Goal: Task Accomplishment & Management: Manage account settings

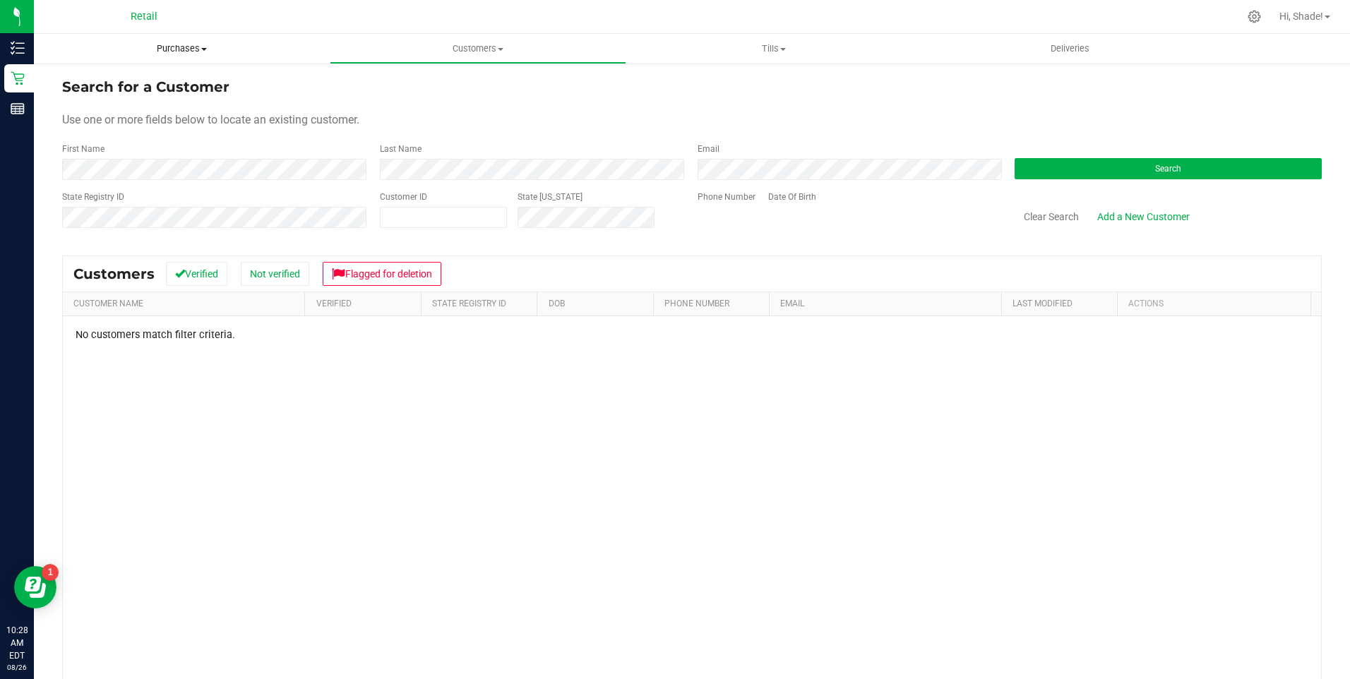
click at [193, 52] on span "Purchases" at bounding box center [182, 48] width 296 height 13
click at [141, 83] on span "Summary of purchases" at bounding box center [106, 85] width 145 height 12
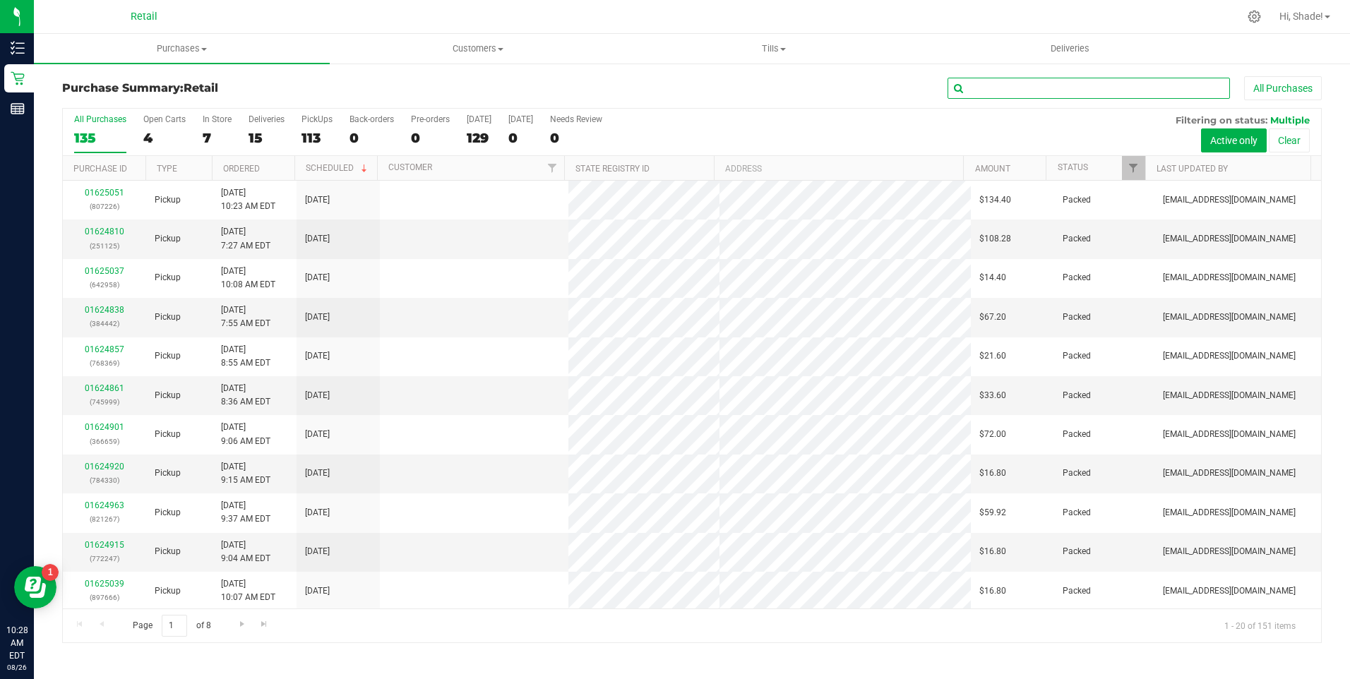
click at [994, 88] on input "text" at bounding box center [1089, 88] width 282 height 21
type input "[PERSON_NAME]"
click at [201, 140] on div "All Purchases 150 Open Carts 5 In Store 12 Deliveries 16 PickUps 122 Back-order…" at bounding box center [692, 132] width 1258 height 47
click at [222, 146] on label "In Store 12" at bounding box center [217, 133] width 29 height 39
click at [0, 0] on input "In Store 12" at bounding box center [0, 0] width 0 height 0
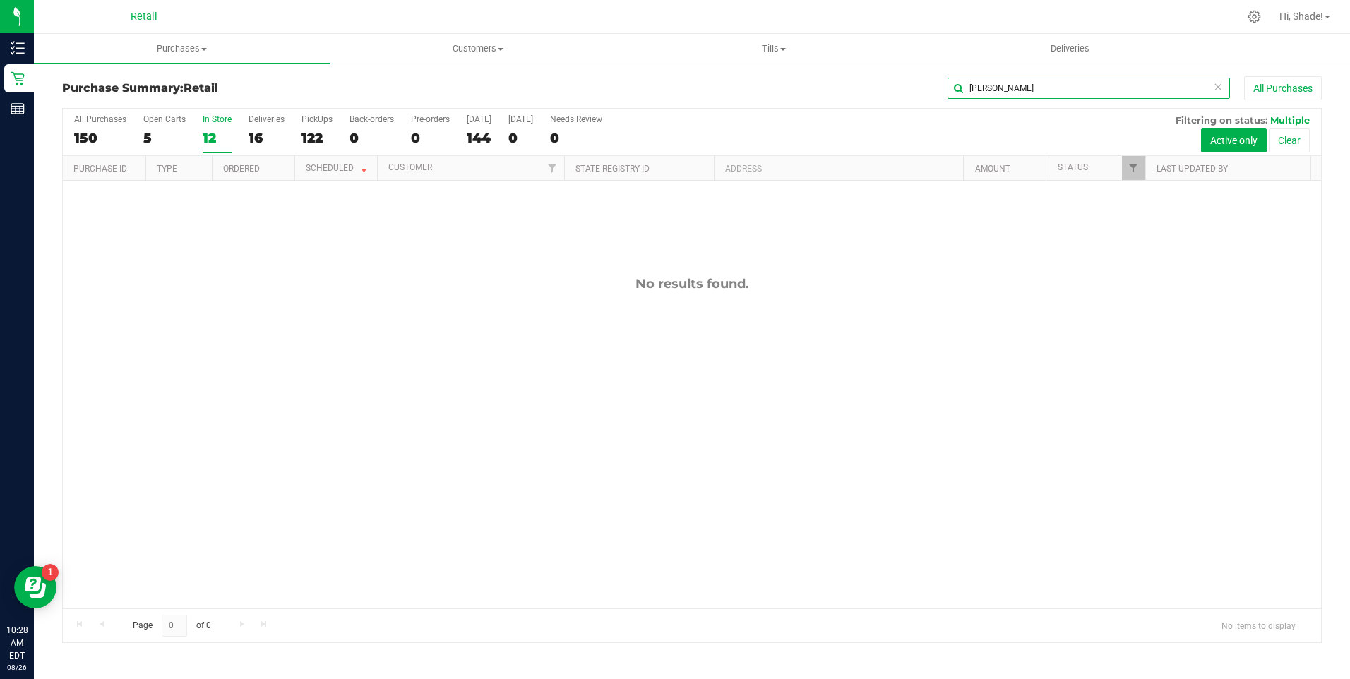
drag, startPoint x: 1027, startPoint y: 82, endPoint x: 831, endPoint y: 80, distance: 196.3
click at [831, 80] on div "[PERSON_NAME] All Purchases" at bounding box center [902, 88] width 840 height 24
type input "[PERSON_NAME]"
click at [211, 141] on div "12" at bounding box center [217, 138] width 29 height 16
click at [0, 0] on input "In Store 12" at bounding box center [0, 0] width 0 height 0
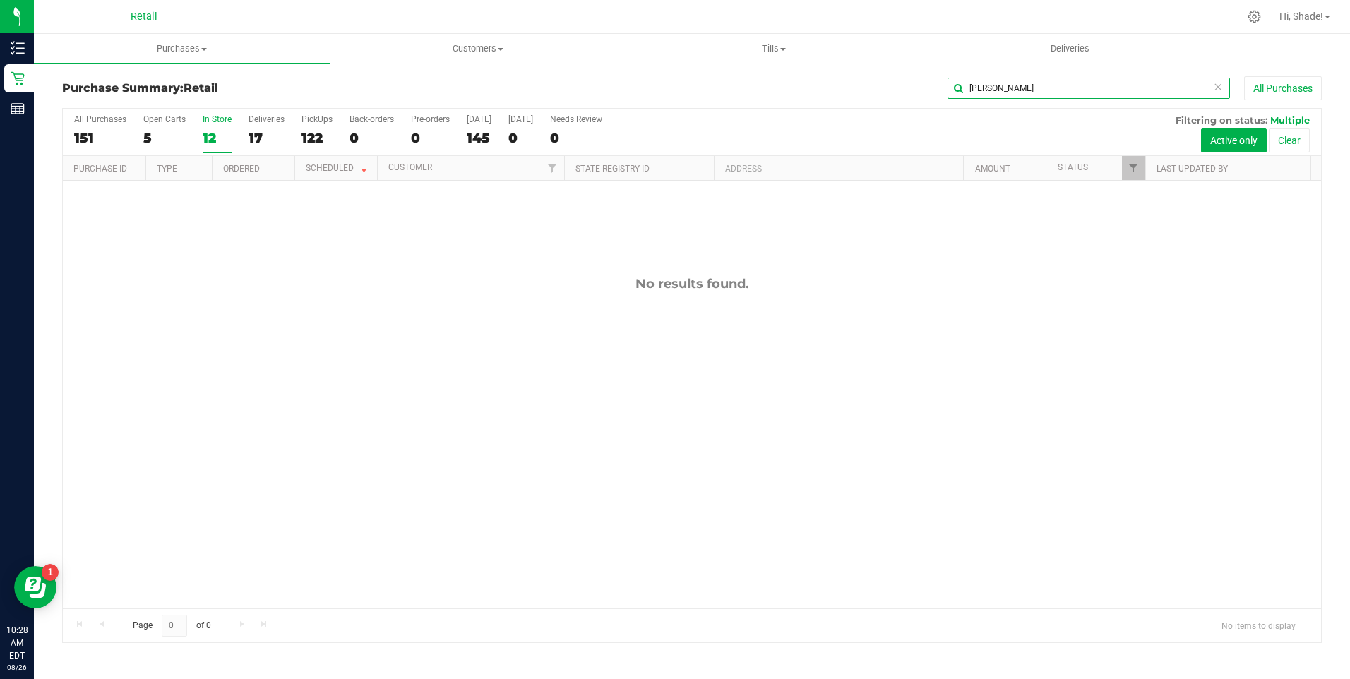
drag, startPoint x: 1011, startPoint y: 89, endPoint x: 782, endPoint y: 90, distance: 228.8
click at [782, 90] on div "[PERSON_NAME] All Purchases" at bounding box center [902, 88] width 840 height 24
click at [253, 132] on div "17" at bounding box center [267, 138] width 36 height 16
click at [0, 0] on input "Deliveries 17" at bounding box center [0, 0] width 0 height 0
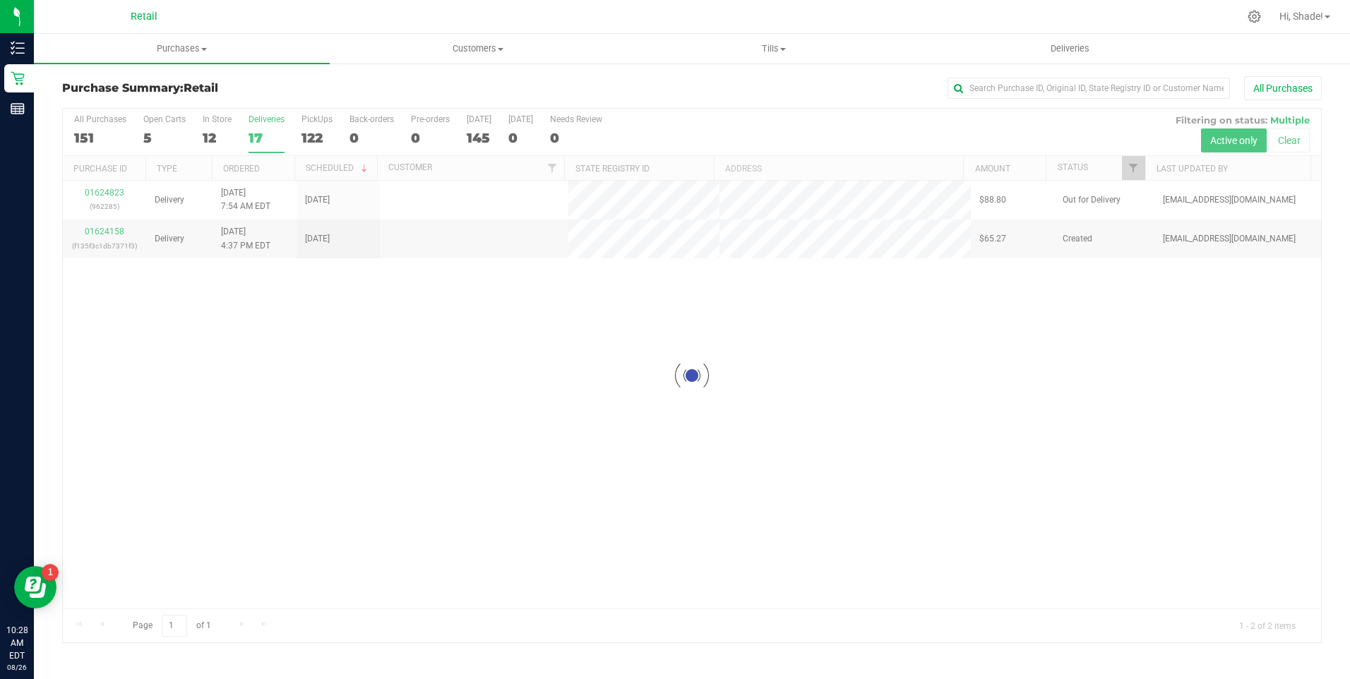
click at [230, 138] on div at bounding box center [692, 376] width 1258 height 534
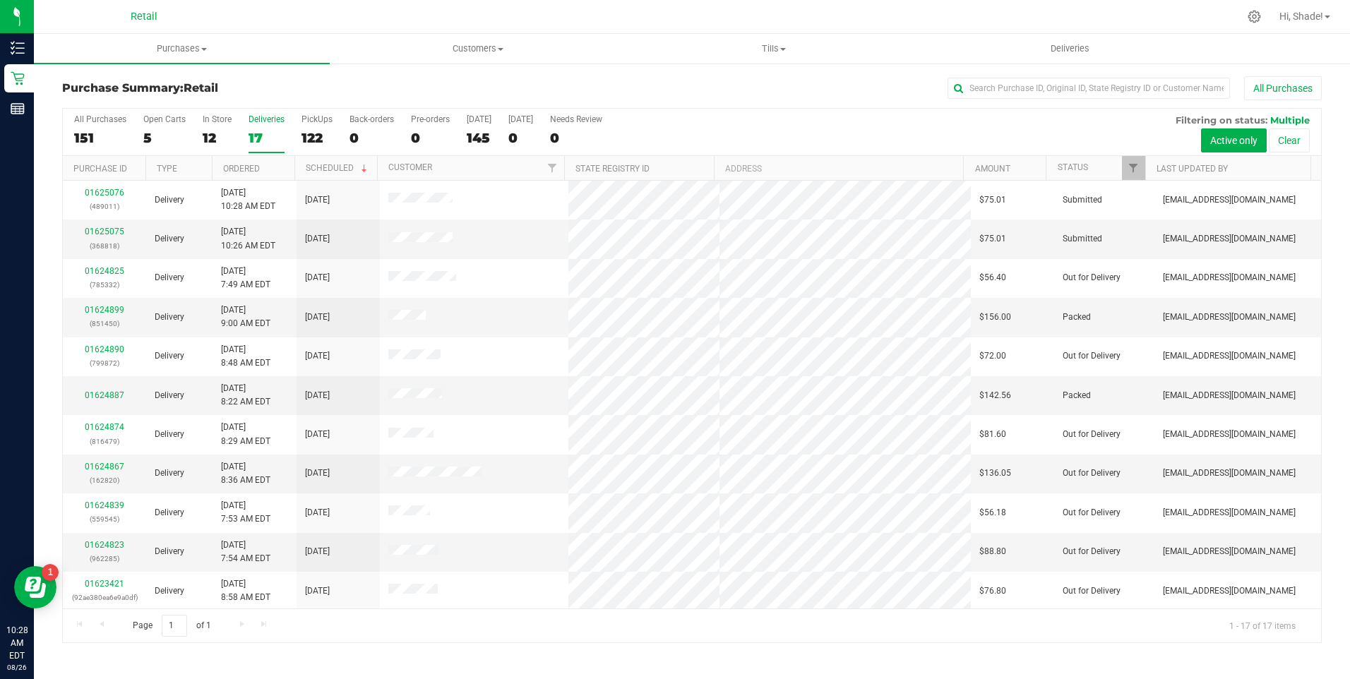
click at [230, 138] on div "12" at bounding box center [217, 138] width 29 height 16
click at [0, 0] on input "In Store 12" at bounding box center [0, 0] width 0 height 0
click at [169, 45] on span "Purchases" at bounding box center [182, 48] width 296 height 13
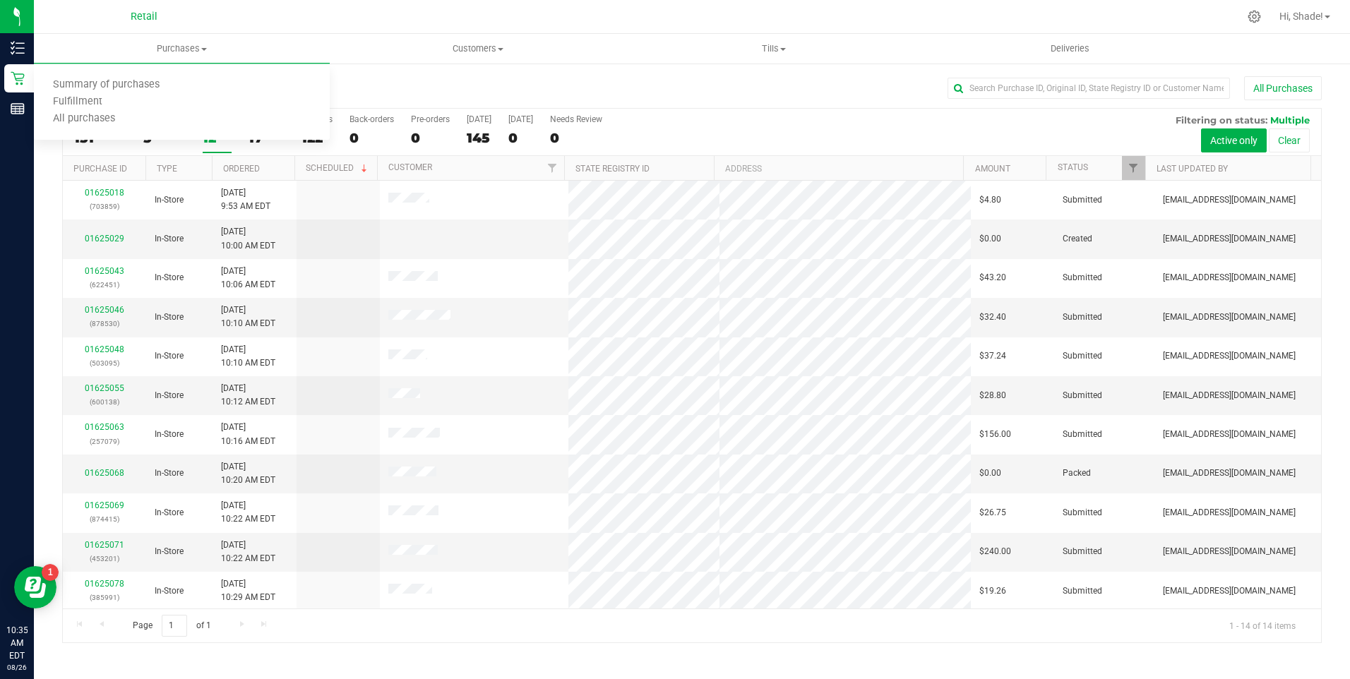
click at [400, 88] on h3 "Purchase Summary: Retail" at bounding box center [272, 88] width 420 height 13
click at [222, 136] on div "12" at bounding box center [217, 138] width 29 height 16
click at [0, 0] on input "In Store 12" at bounding box center [0, 0] width 0 height 0
click at [1016, 94] on input "text" at bounding box center [1089, 88] width 282 height 21
click at [100, 138] on div "158" at bounding box center [100, 138] width 52 height 16
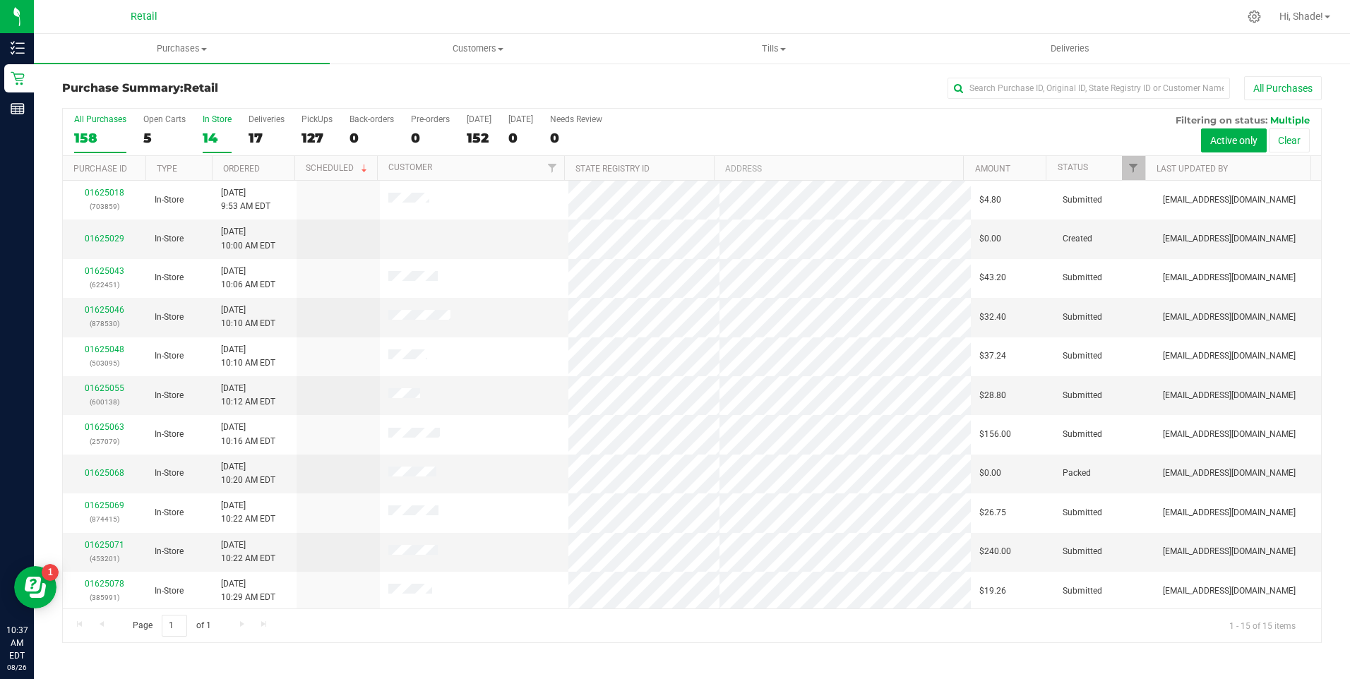
click at [0, 0] on input "All Purchases 158" at bounding box center [0, 0] width 0 height 0
click at [1068, 93] on input "text" at bounding box center [1089, 88] width 282 height 21
type input "[PERSON_NAME]"
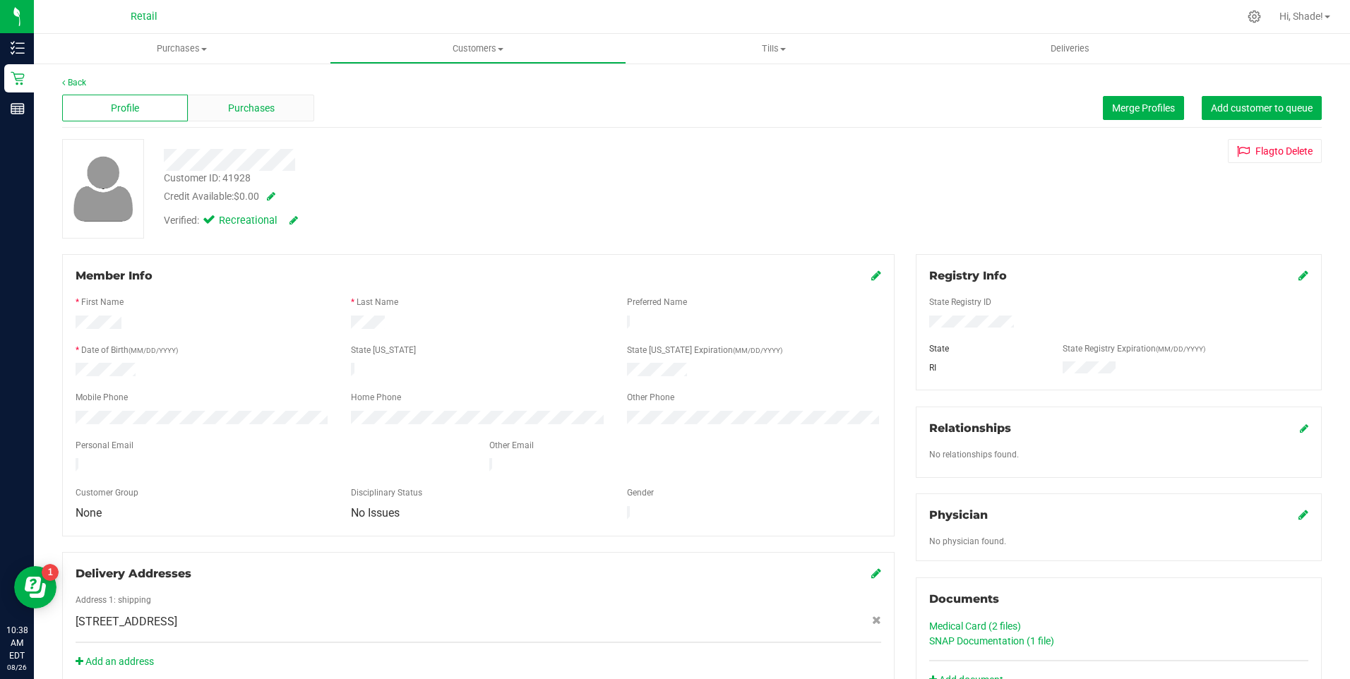
click at [225, 110] on div "Purchases" at bounding box center [251, 108] width 126 height 27
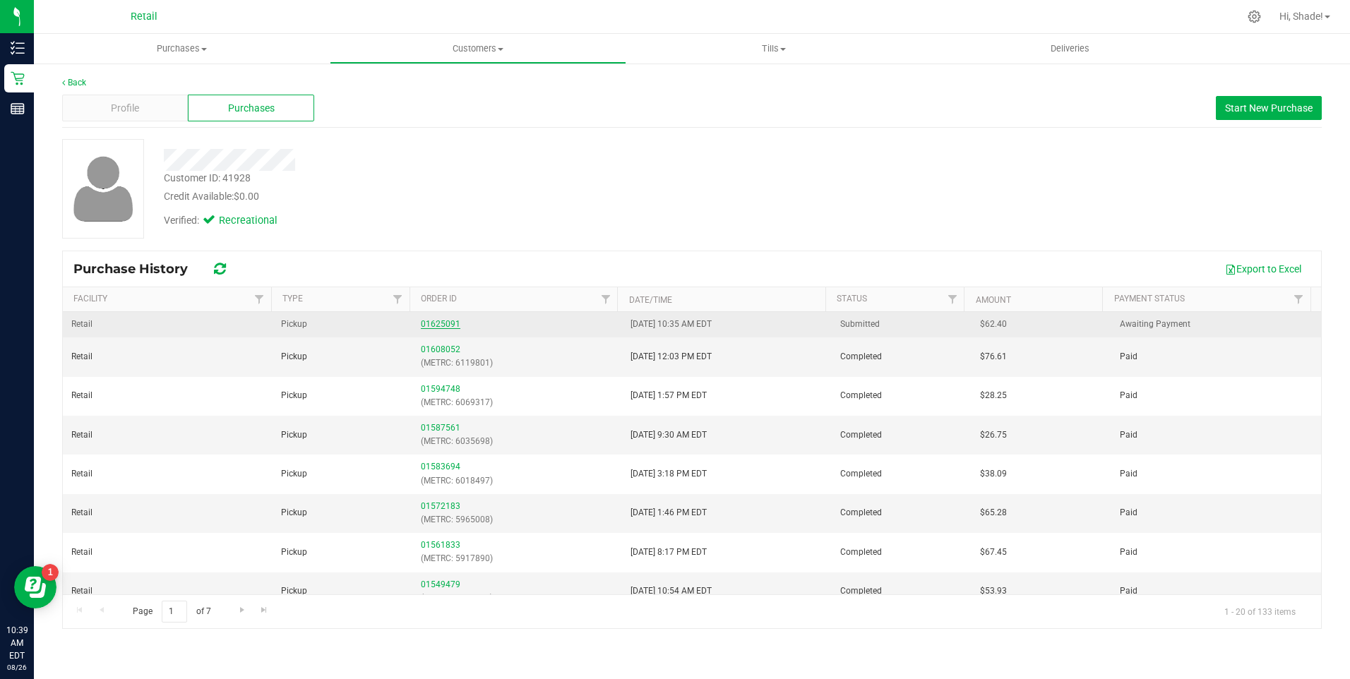
drag, startPoint x: 411, startPoint y: 324, endPoint x: 443, endPoint y: 322, distance: 32.5
click at [415, 323] on td "01625091" at bounding box center [517, 324] width 210 height 25
click at [443, 322] on link "01625091" at bounding box center [441, 324] width 40 height 10
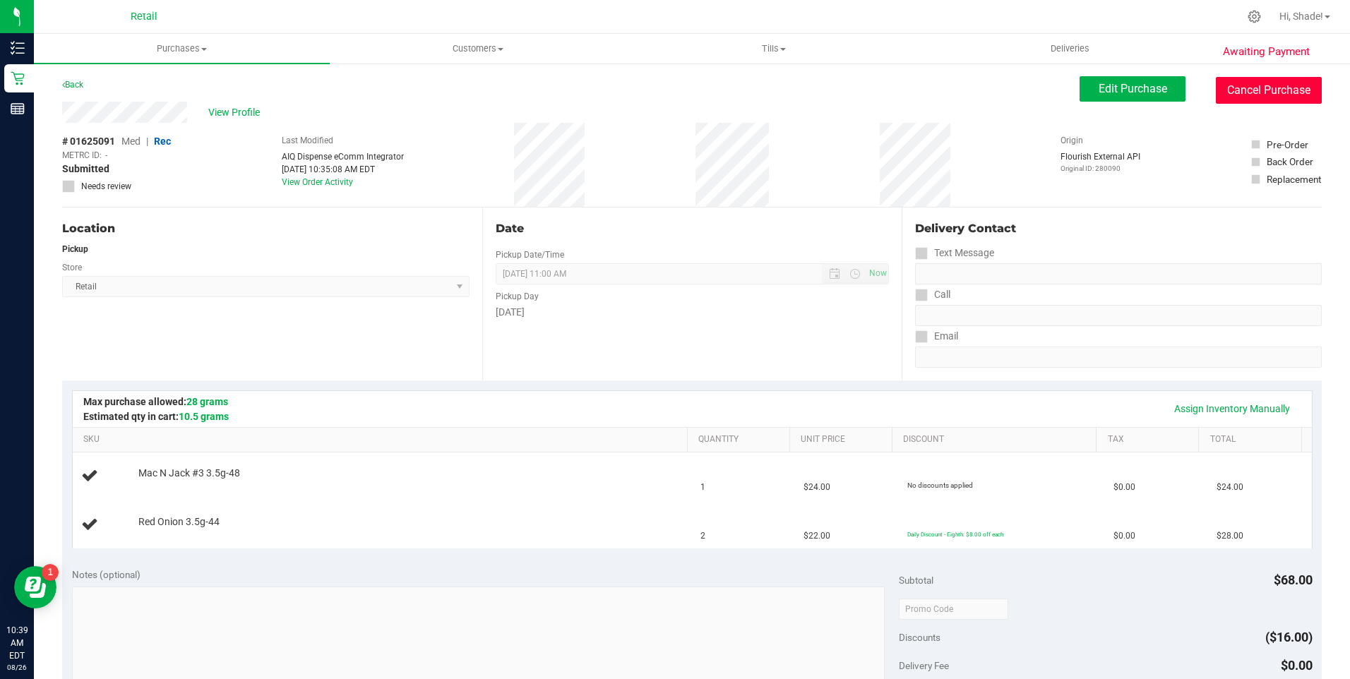
click at [1246, 85] on button "Cancel Purchase" at bounding box center [1269, 90] width 106 height 27
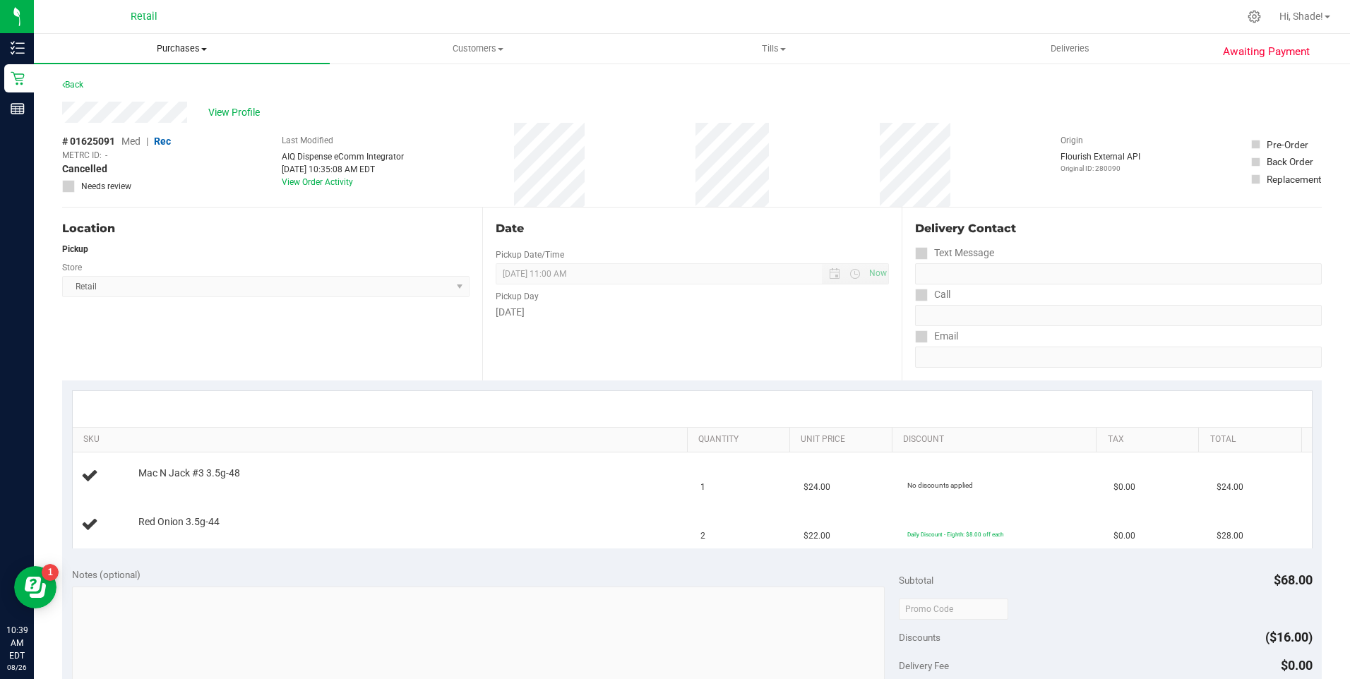
click at [184, 49] on span "Purchases" at bounding box center [182, 48] width 296 height 13
click at [162, 88] on span "Summary of purchases" at bounding box center [106, 85] width 145 height 12
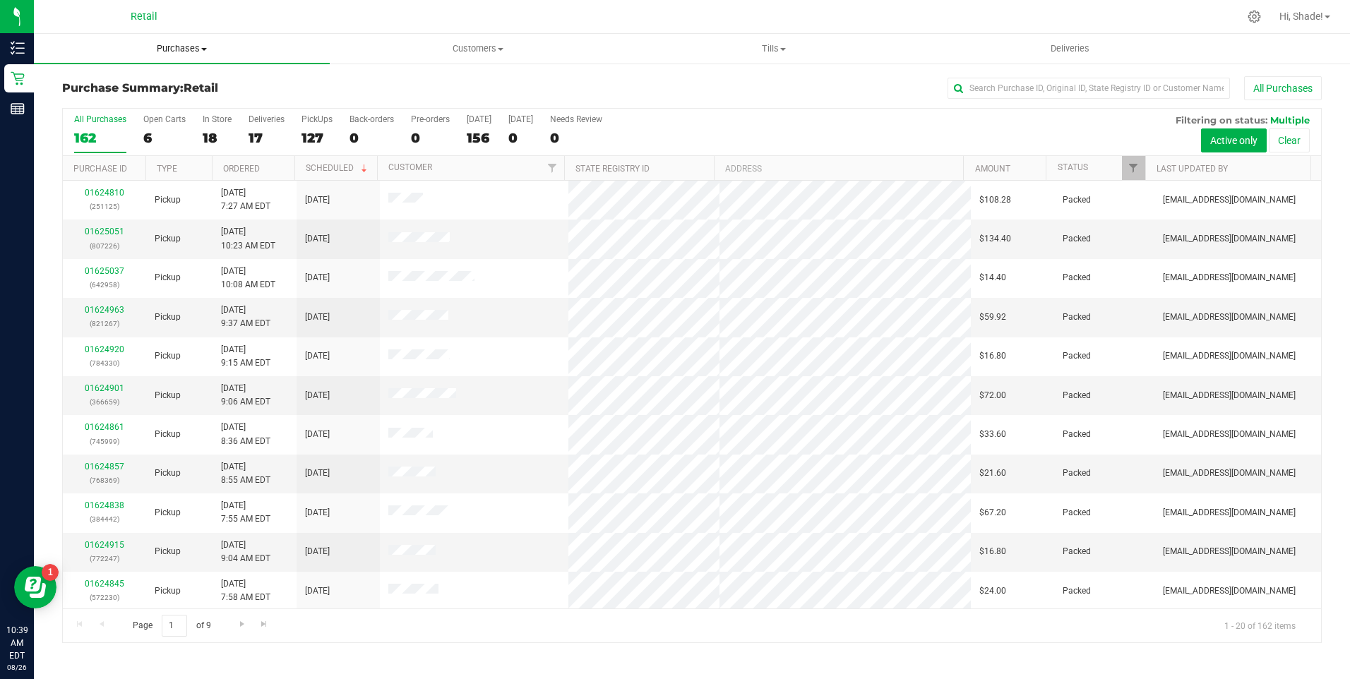
click at [162, 43] on span "Purchases" at bounding box center [182, 48] width 296 height 13
click at [976, 85] on input "text" at bounding box center [1089, 88] width 282 height 21
type input "[PERSON_NAME]"
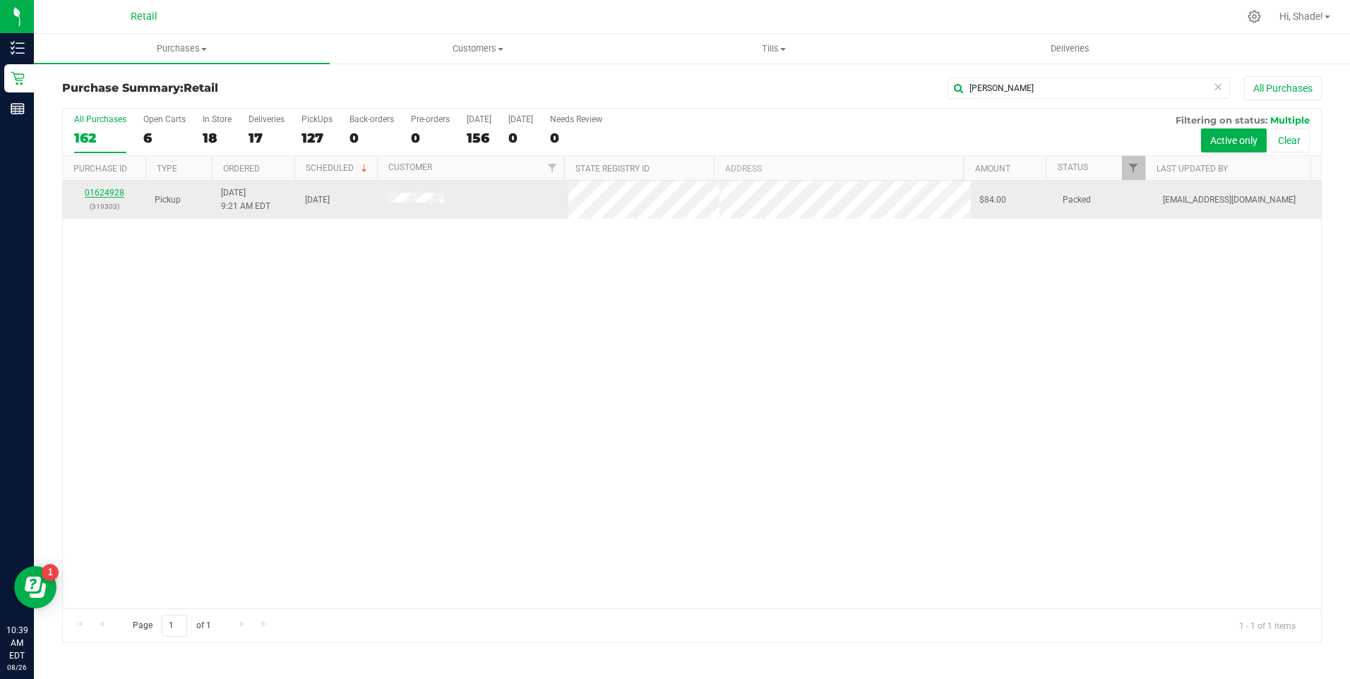
click at [102, 191] on link "01624928" at bounding box center [105, 193] width 40 height 10
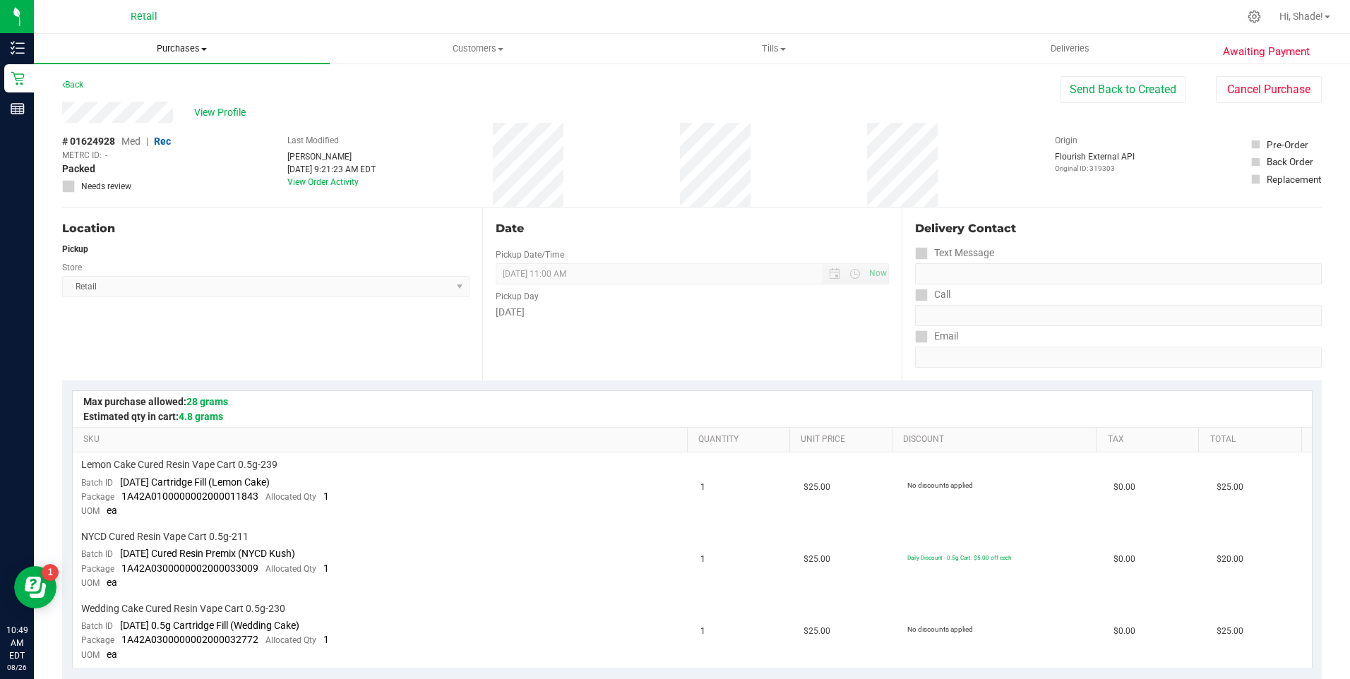
click at [192, 45] on span "Purchases" at bounding box center [182, 48] width 296 height 13
click at [93, 83] on span "Summary of purchases" at bounding box center [106, 85] width 145 height 12
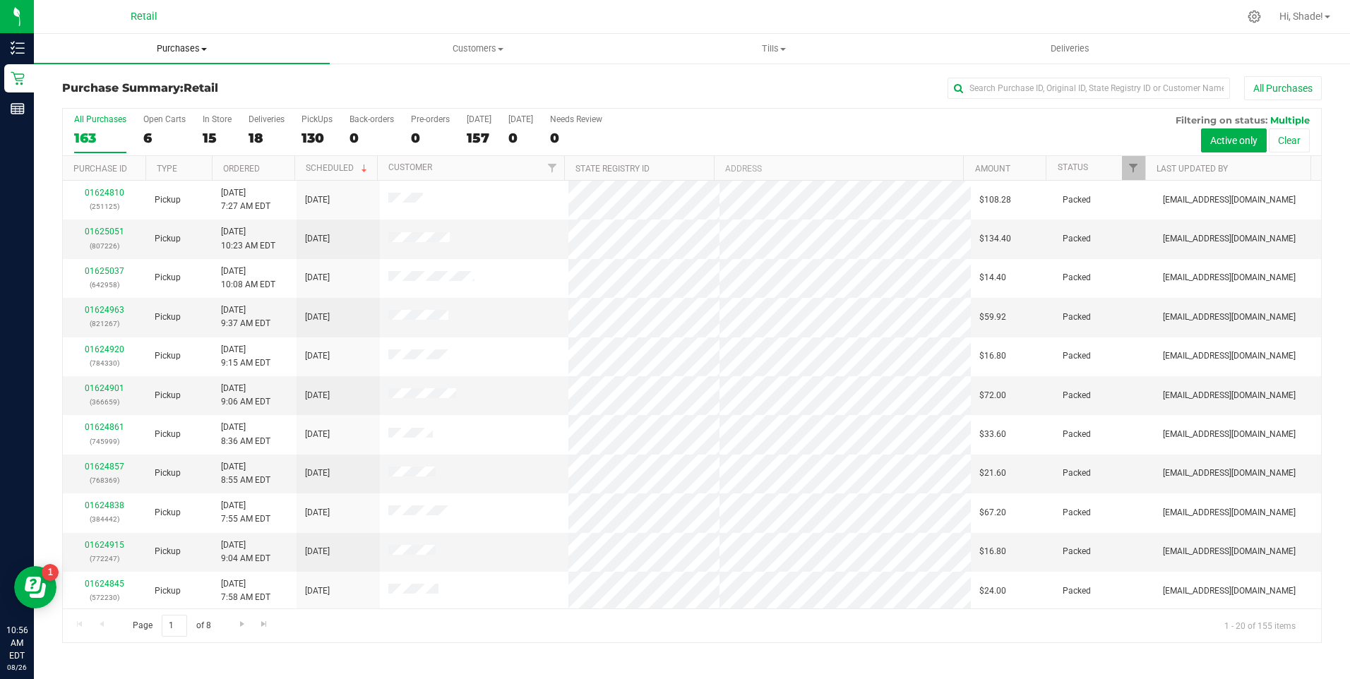
drag, startPoint x: 173, startPoint y: 49, endPoint x: 159, endPoint y: 59, distance: 17.2
click at [173, 49] on span "Purchases" at bounding box center [182, 48] width 296 height 13
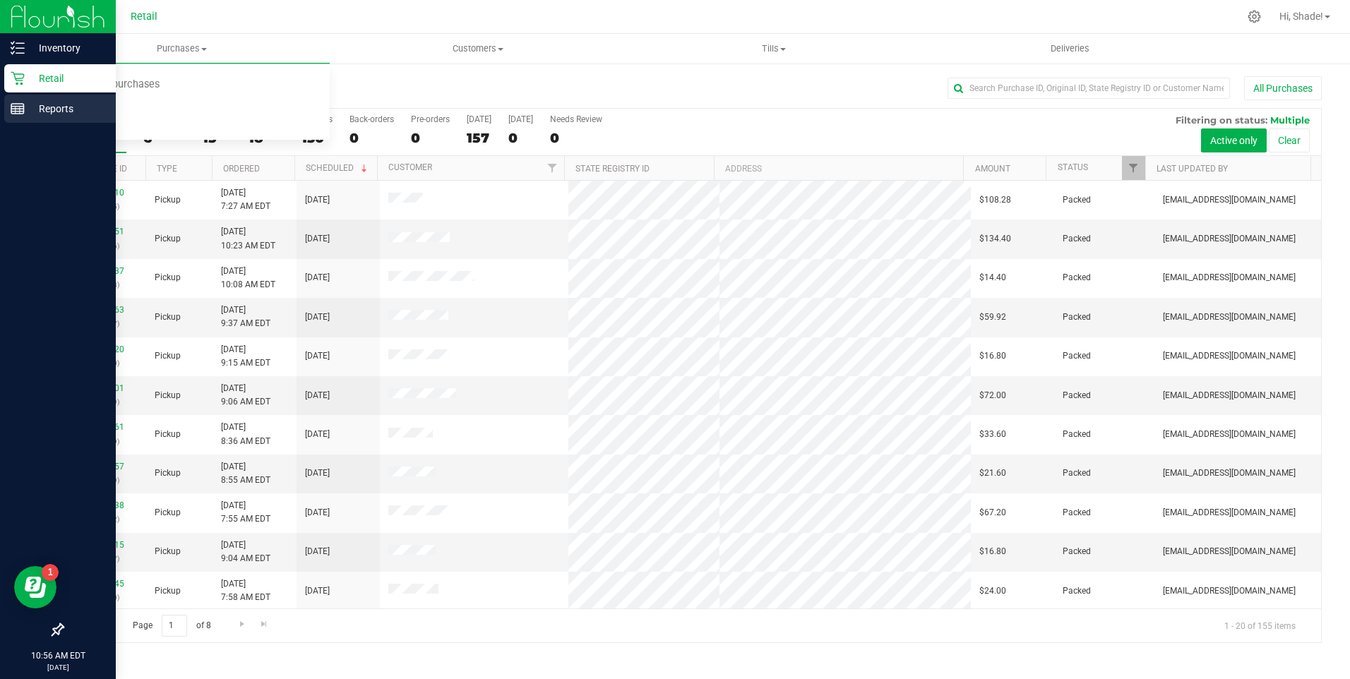
click at [6, 105] on div "Reports" at bounding box center [60, 109] width 112 height 28
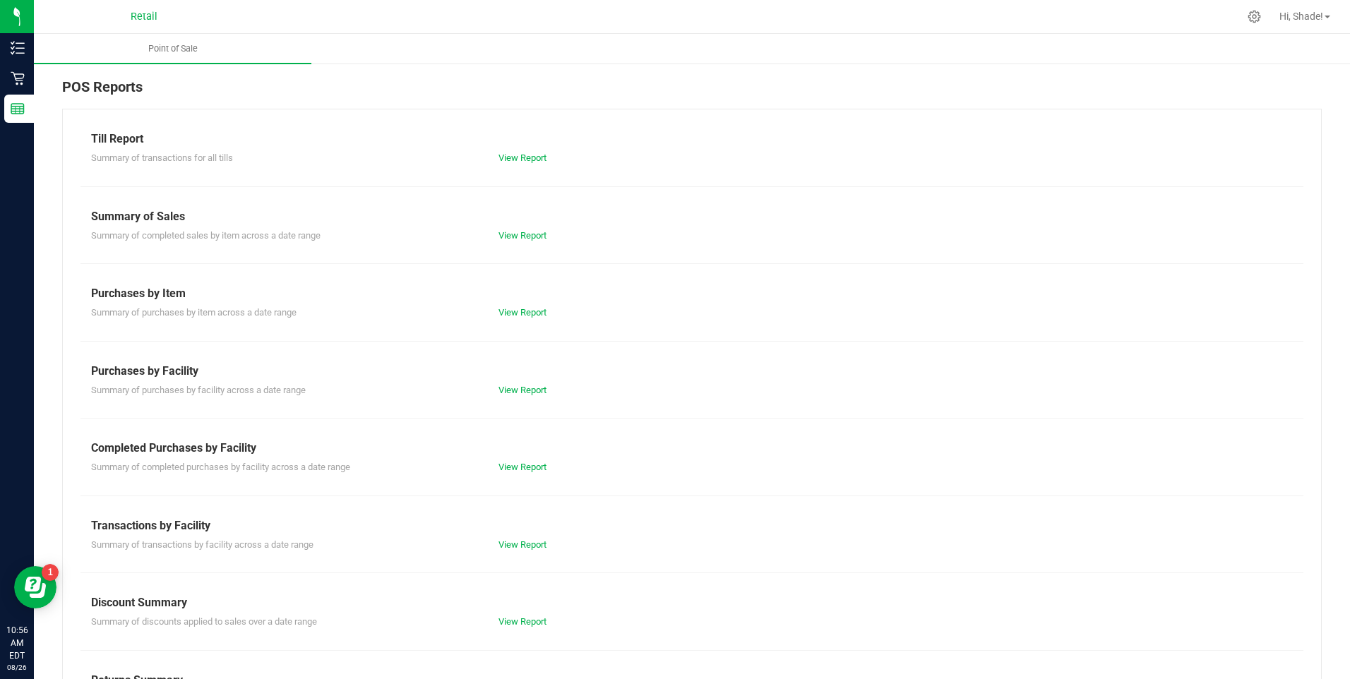
click at [523, 148] on div "Summary of transactions for all tills View Report" at bounding box center [691, 157] width 1223 height 18
click at [518, 157] on link "View Report" at bounding box center [523, 158] width 48 height 11
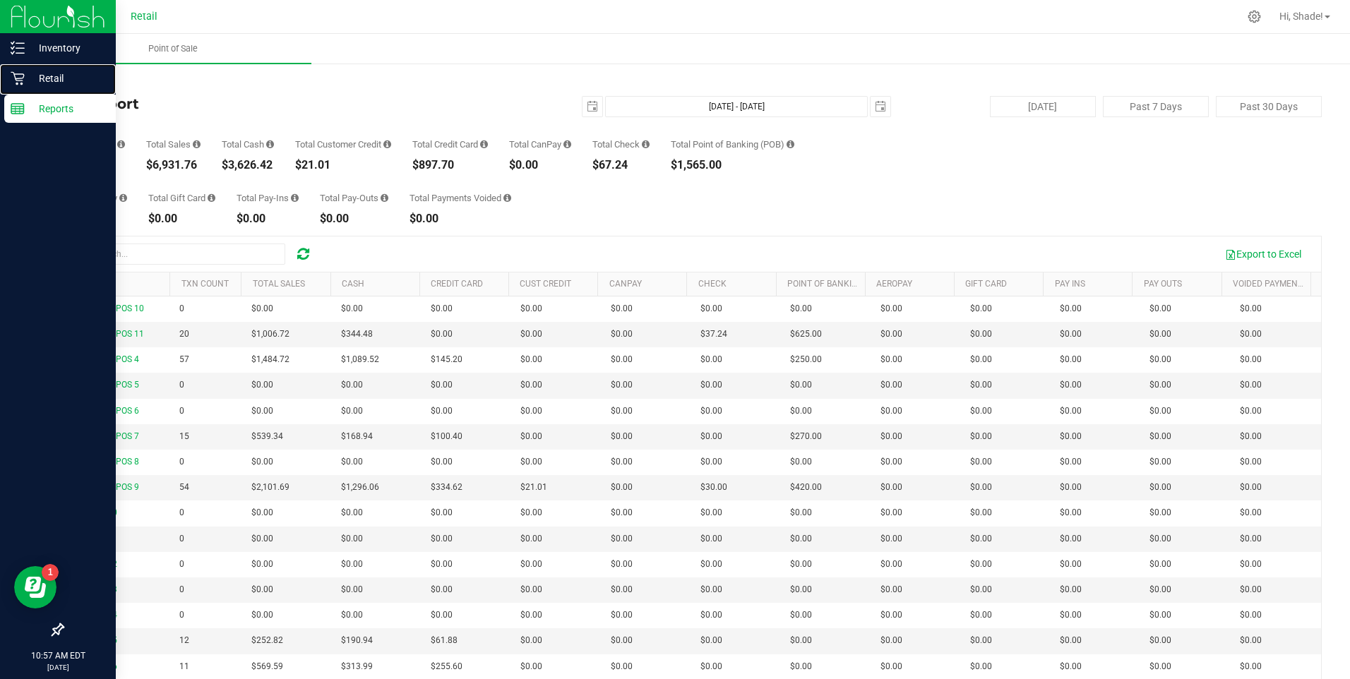
drag, startPoint x: 64, startPoint y: 81, endPoint x: 85, endPoint y: 96, distance: 26.4
click at [64, 81] on p "Retail" at bounding box center [67, 78] width 85 height 17
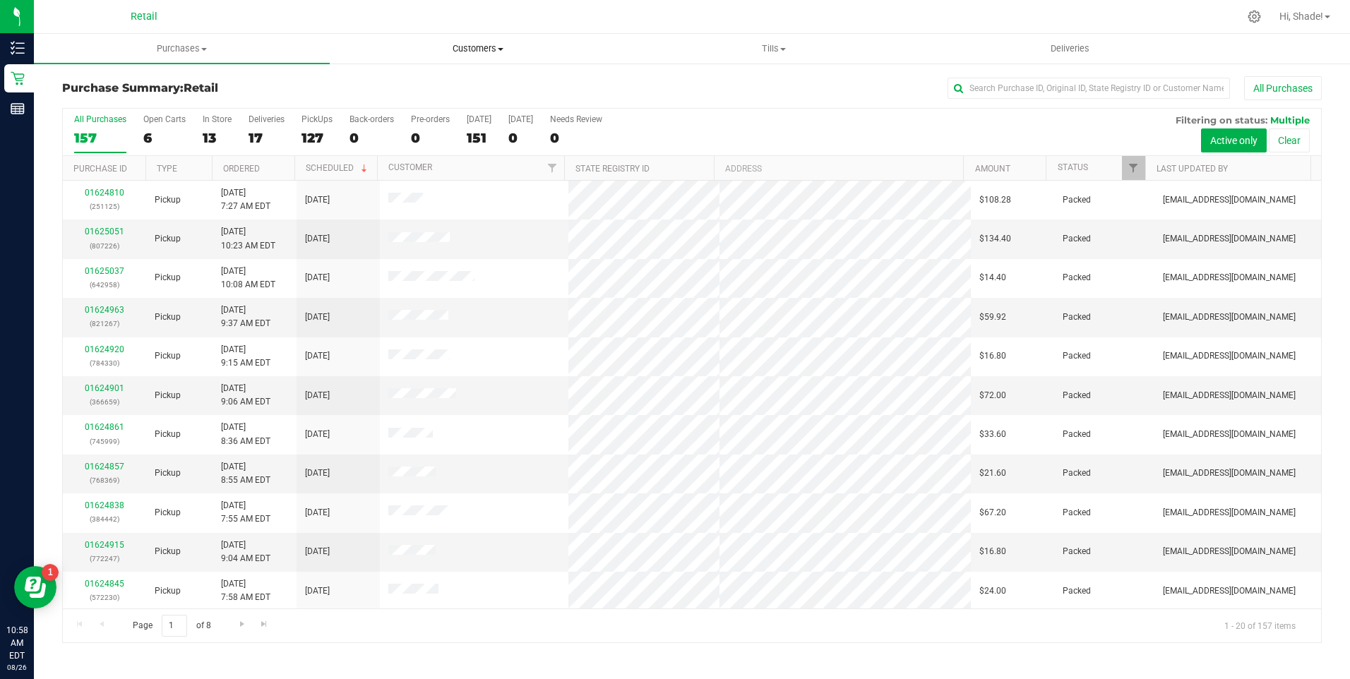
click at [478, 44] on span "Customers" at bounding box center [477, 48] width 294 height 13
click at [380, 85] on span "All customers" at bounding box center [381, 85] width 102 height 12
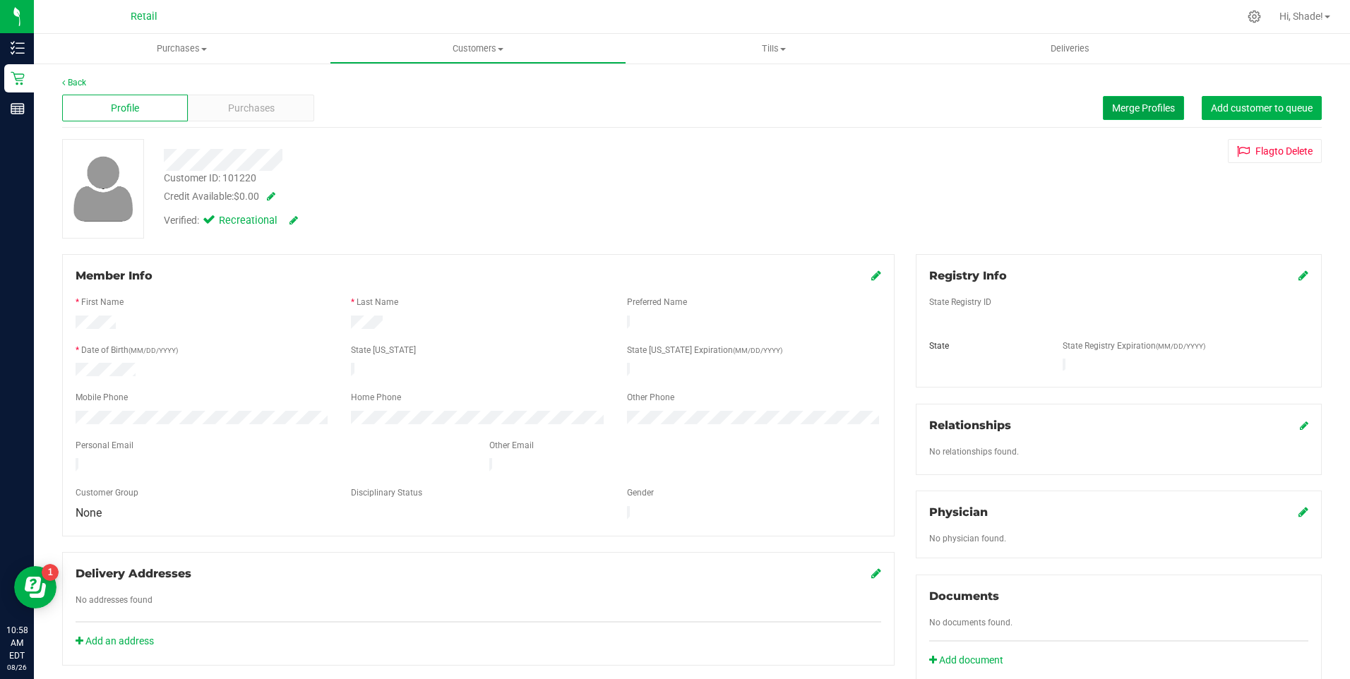
click at [1135, 97] on button "Merge Profiles" at bounding box center [1143, 108] width 81 height 24
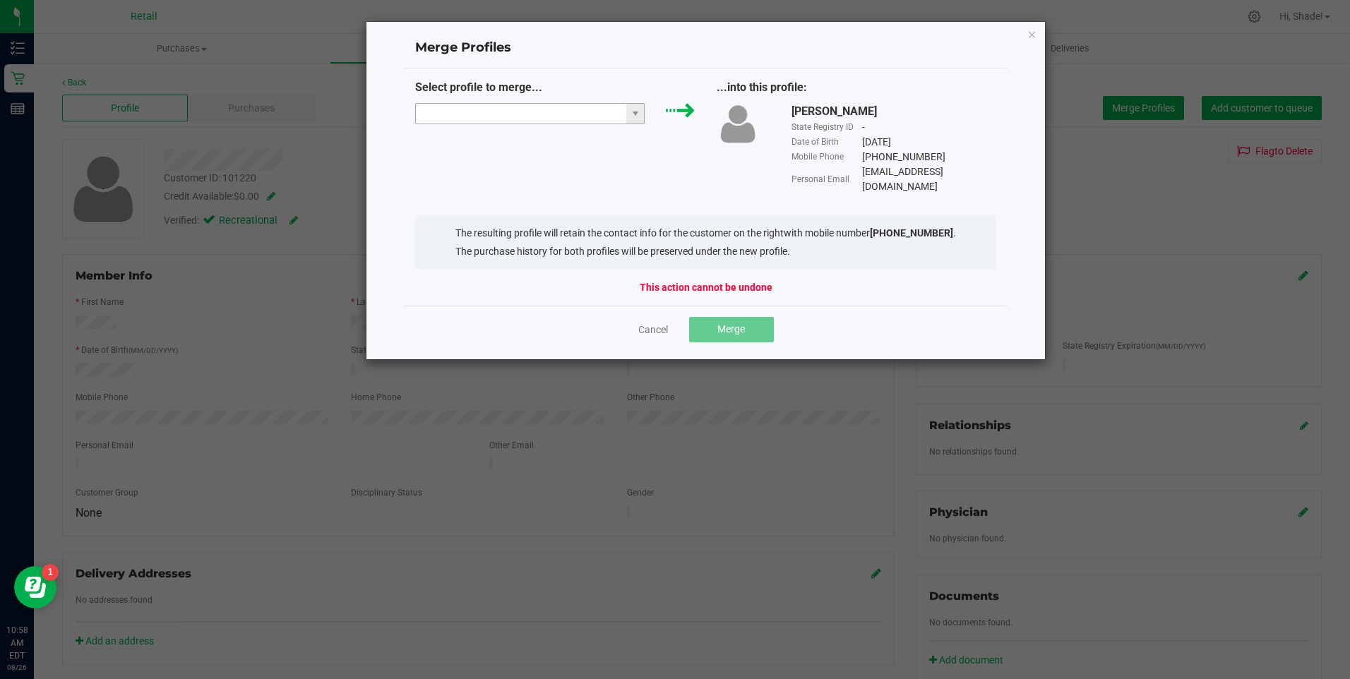
click at [609, 110] on input "NO DATA FOUND" at bounding box center [521, 114] width 211 height 20
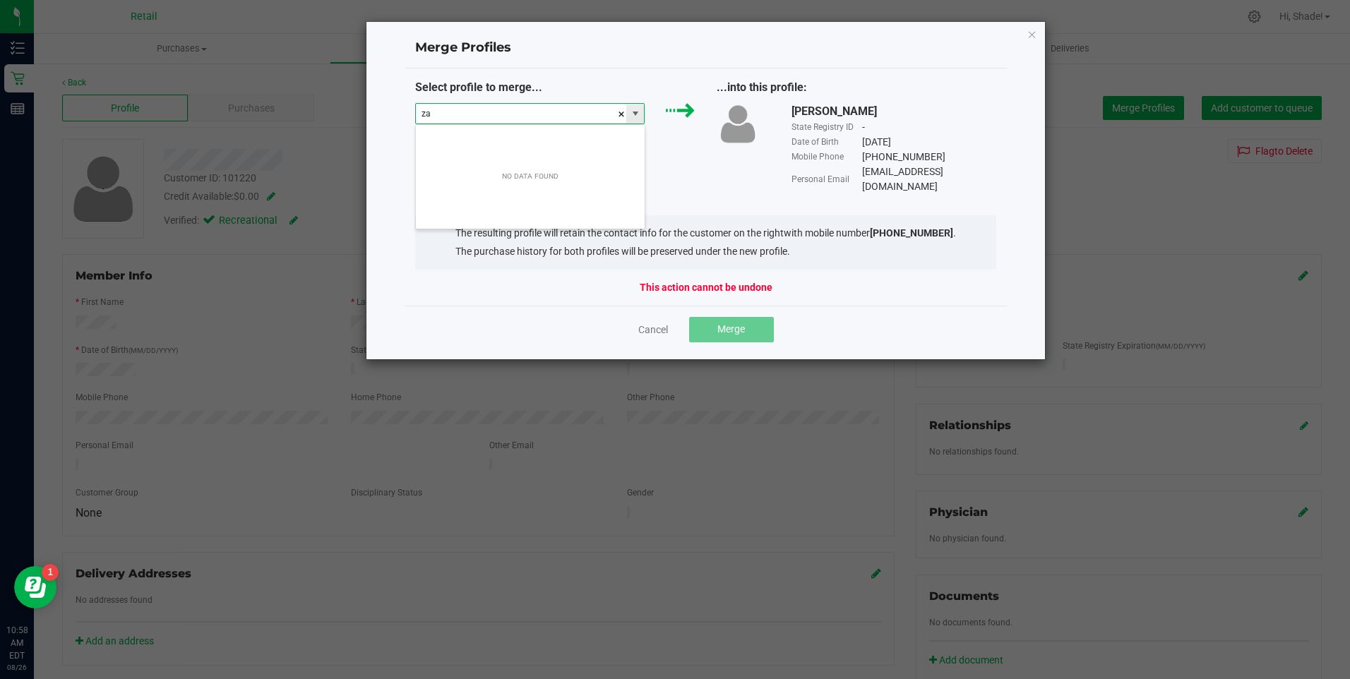
scroll to position [21, 229]
type input "[PERSON_NAME]"
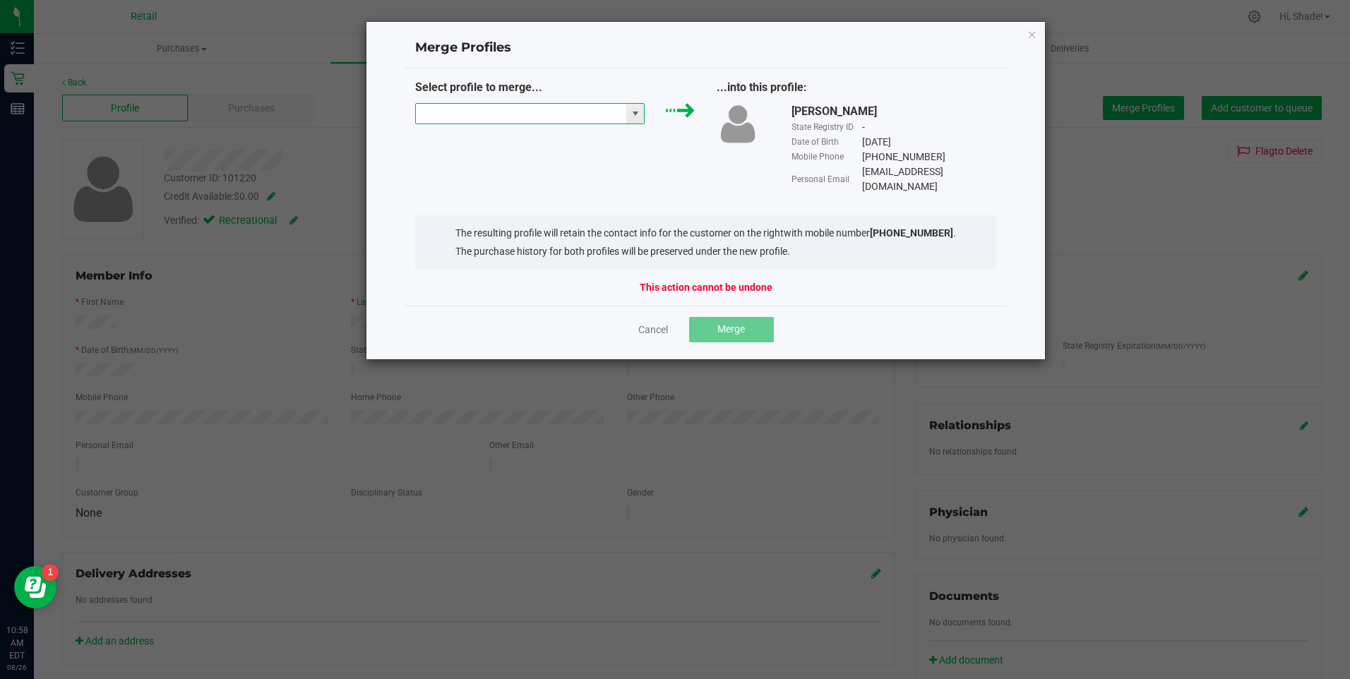
click at [609, 110] on input at bounding box center [521, 114] width 211 height 20
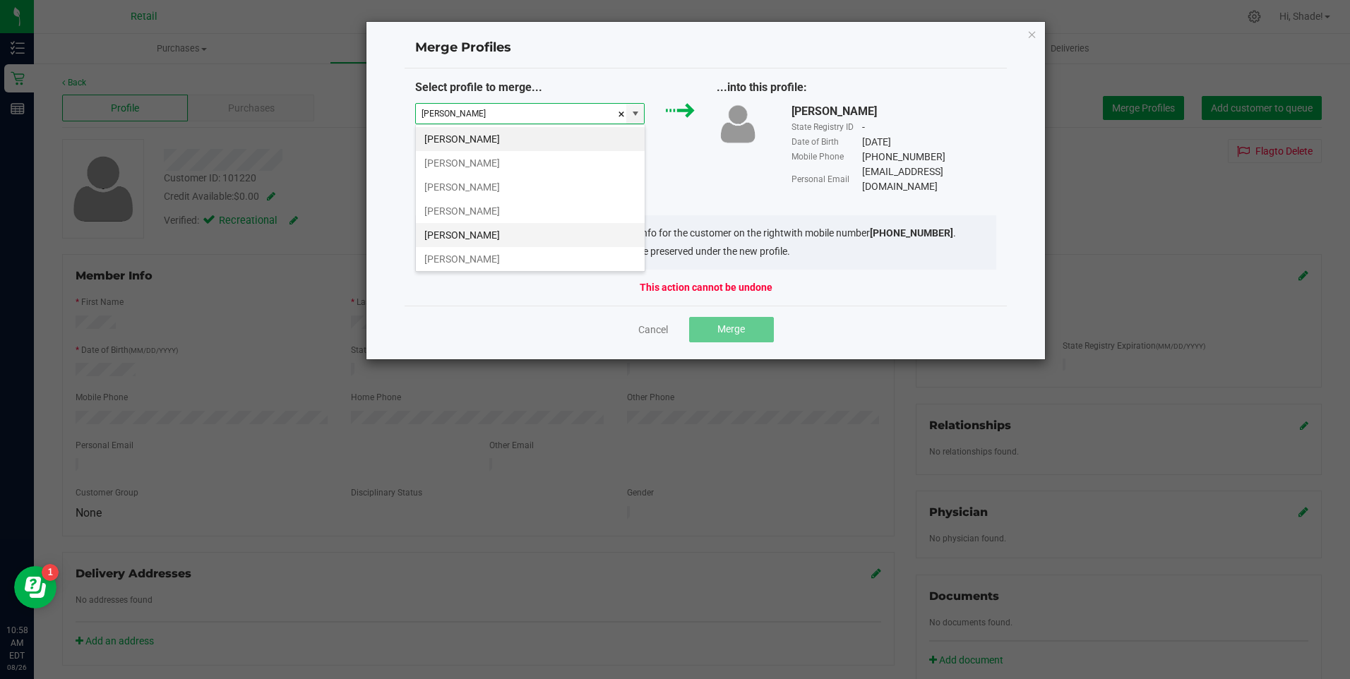
click at [474, 235] on li "[PERSON_NAME]" at bounding box center [530, 235] width 229 height 24
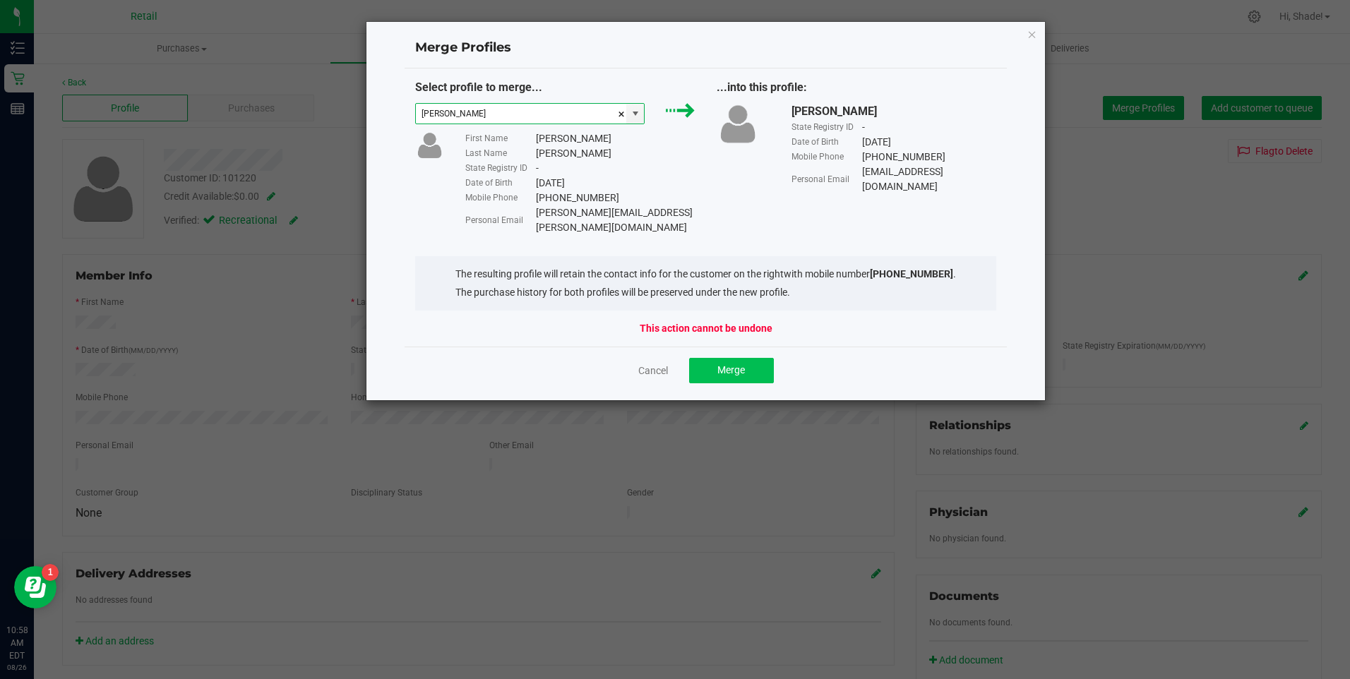
type input "[PERSON_NAME]"
click at [752, 358] on button "Merge" at bounding box center [731, 370] width 85 height 25
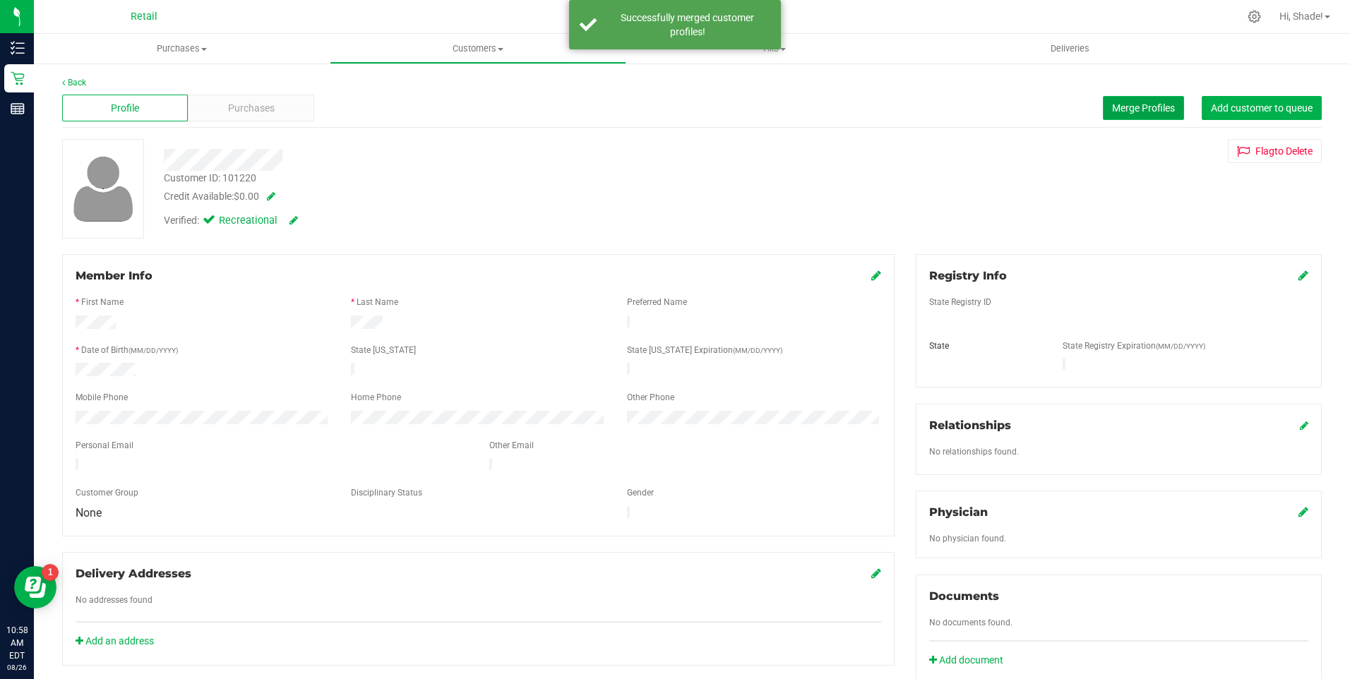
click at [1112, 107] on span "Merge Profiles" at bounding box center [1143, 107] width 63 height 11
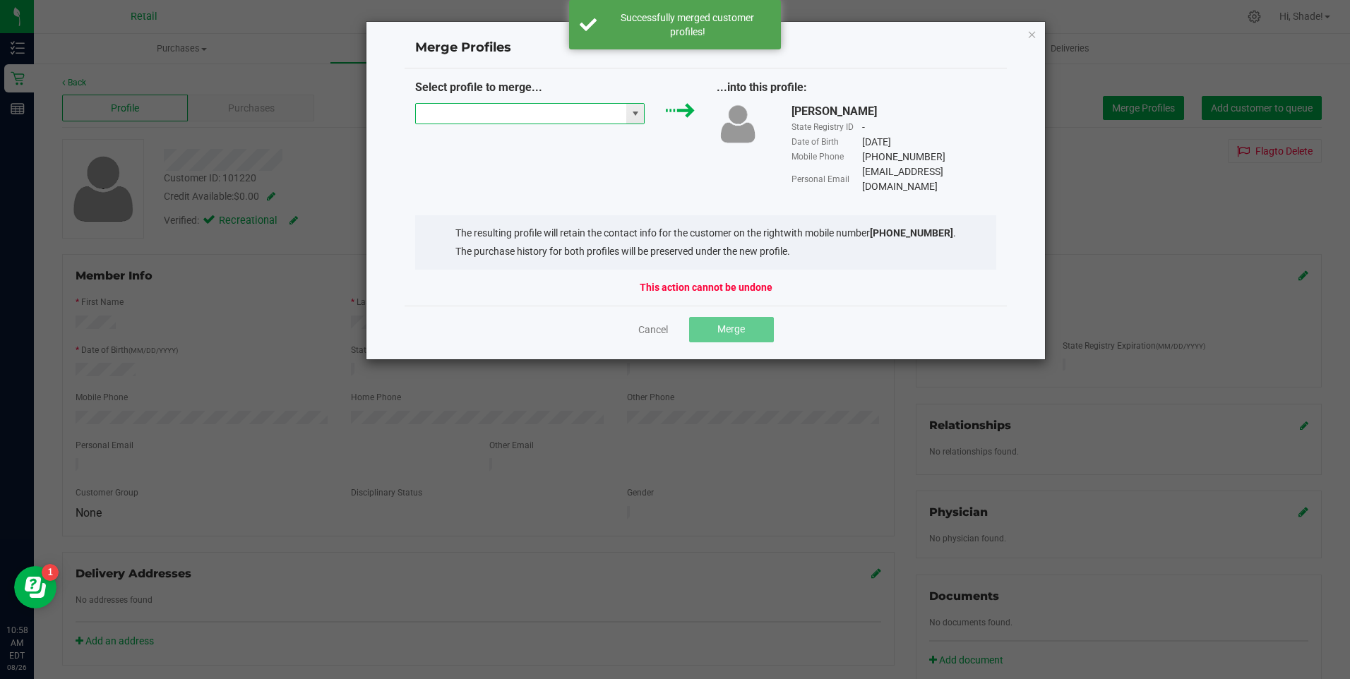
click at [565, 120] on input "NO DATA FOUND" at bounding box center [521, 114] width 211 height 20
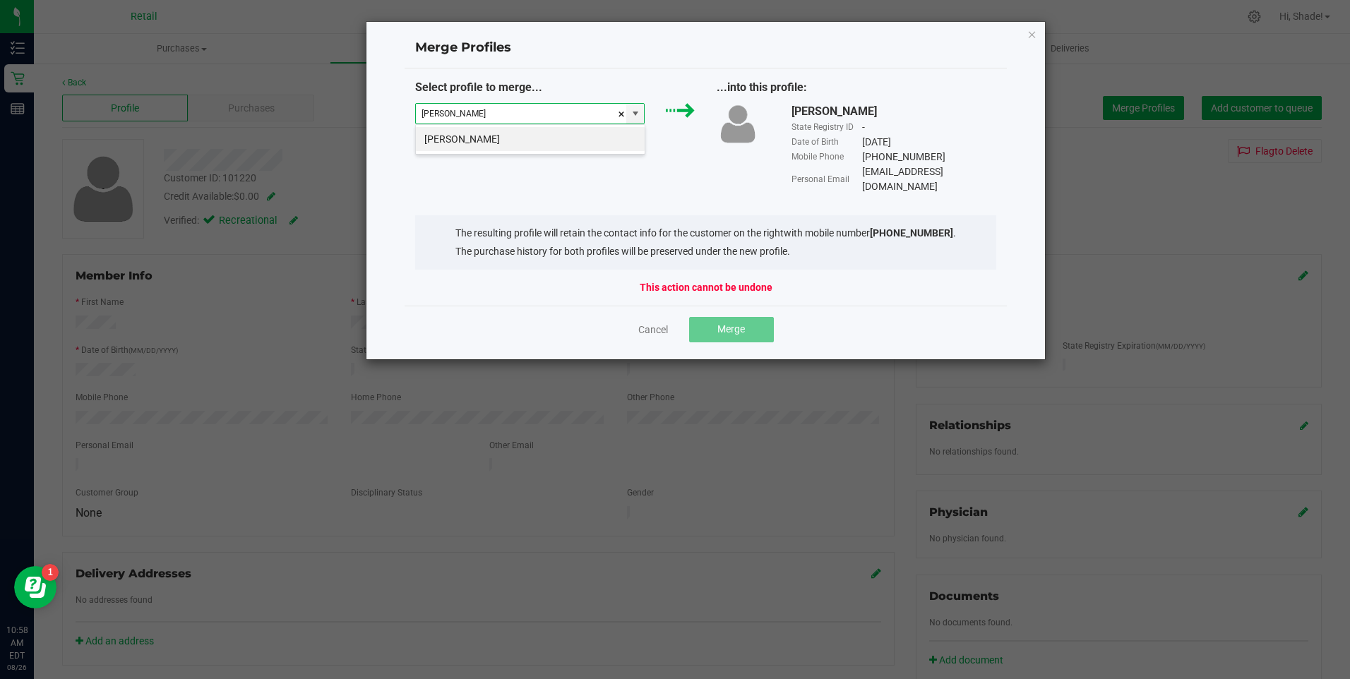
click at [548, 138] on li "[PERSON_NAME]" at bounding box center [530, 139] width 229 height 24
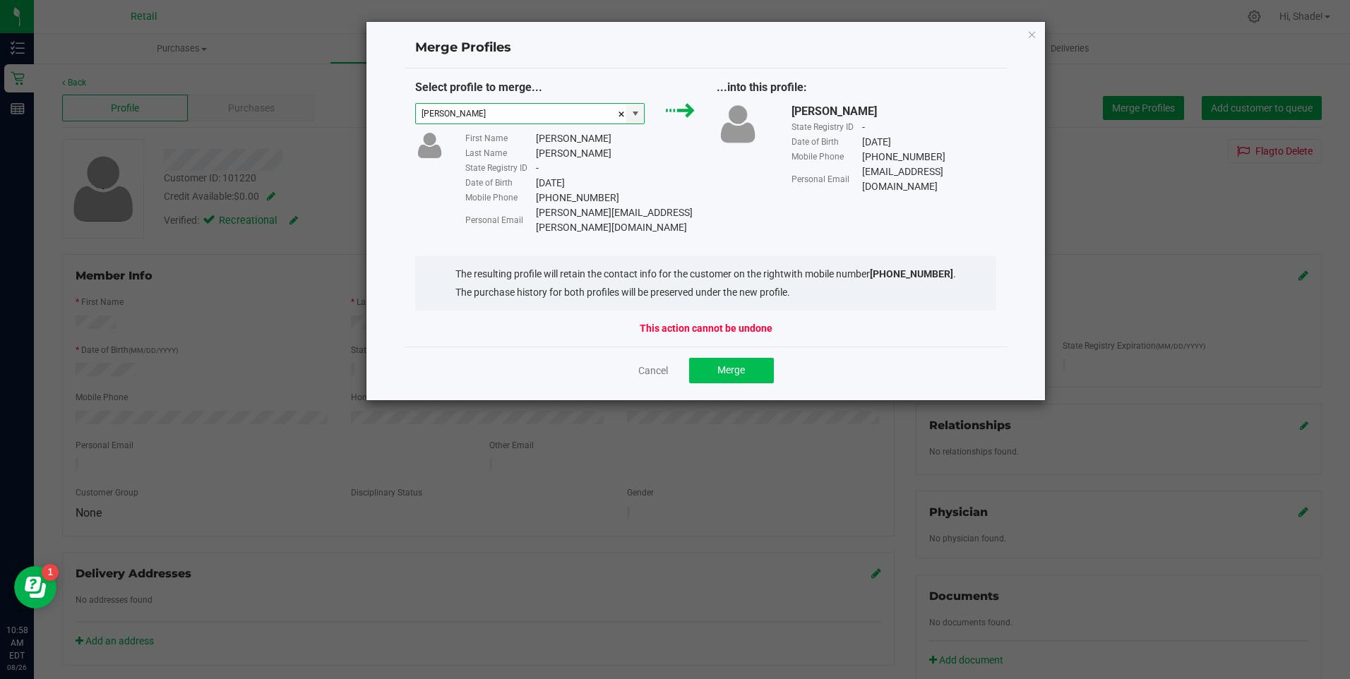
type input "[PERSON_NAME]"
click at [741, 364] on span "Merge" at bounding box center [731, 369] width 28 height 11
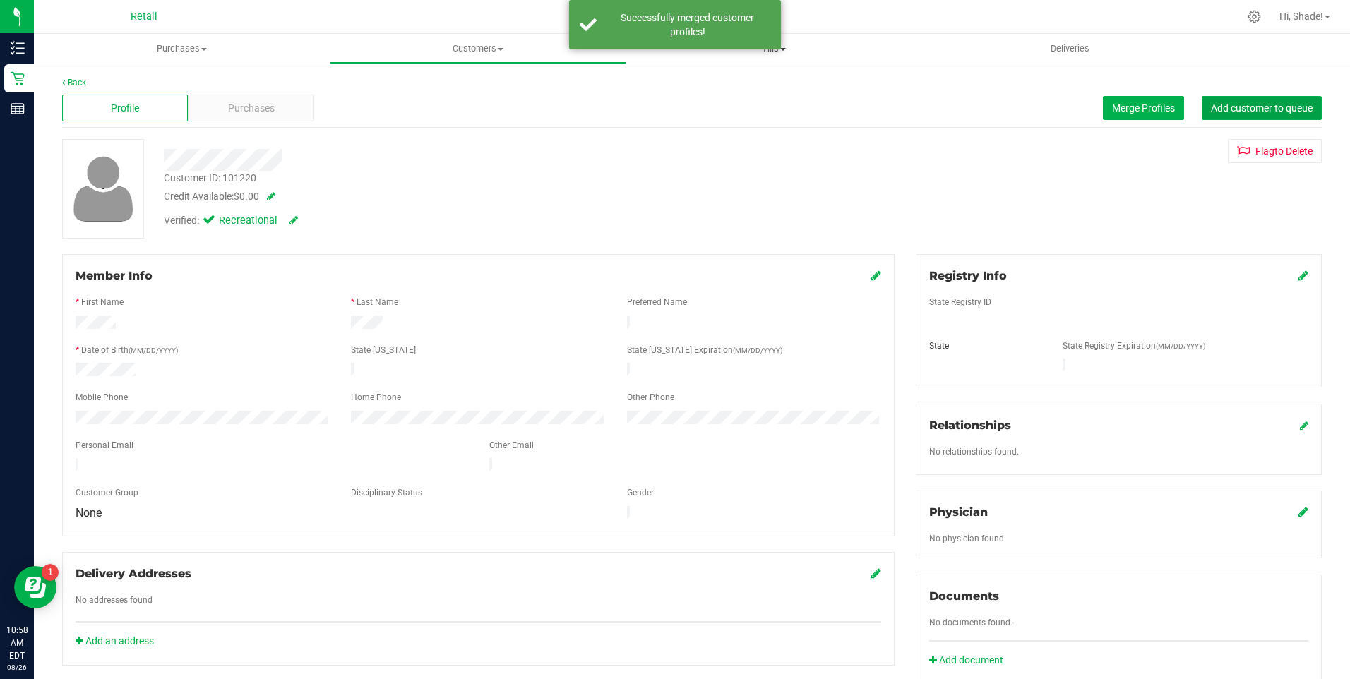
drag, startPoint x: 1241, startPoint y: 104, endPoint x: 863, endPoint y: 49, distance: 381.7
click at [1241, 104] on span "Add customer to queue" at bounding box center [1262, 107] width 102 height 11
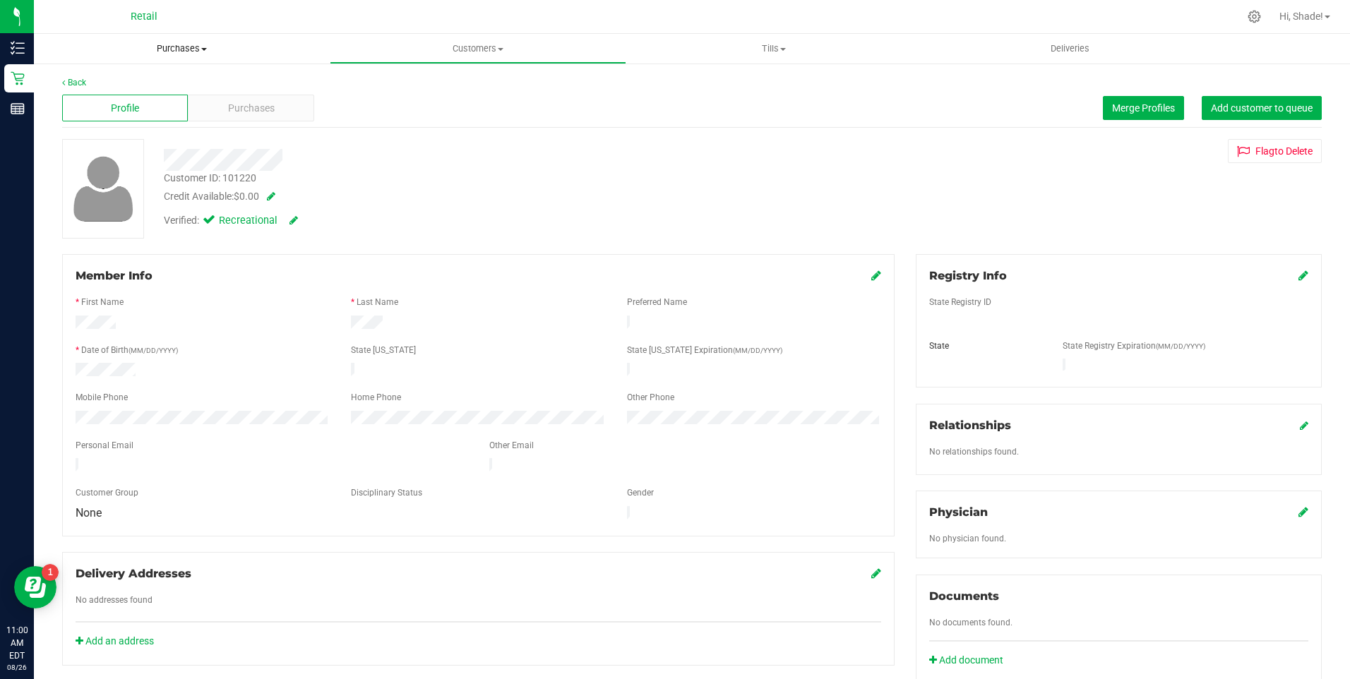
click at [181, 55] on uib-tab-heading "Purchases Summary of purchases Fulfillment All purchases" at bounding box center [182, 49] width 296 height 30
click at [171, 83] on span "Summary of purchases" at bounding box center [106, 85] width 145 height 12
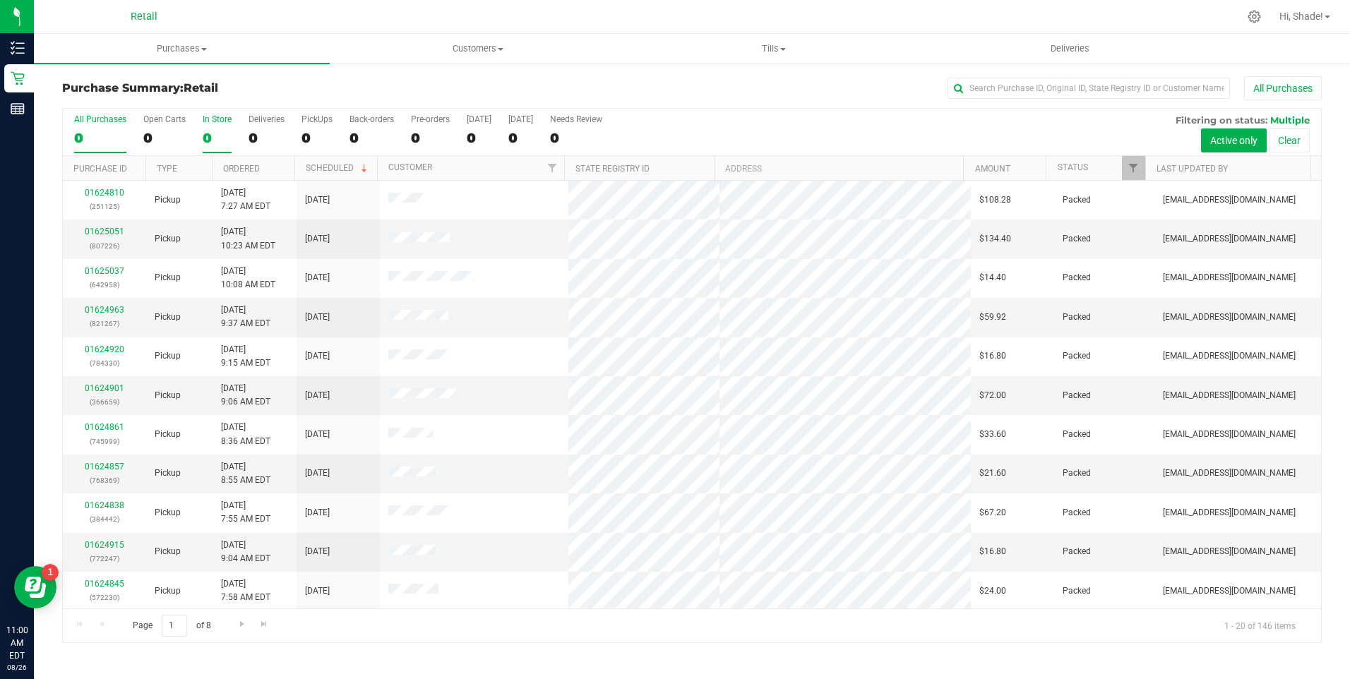
click at [215, 142] on div "0" at bounding box center [217, 138] width 29 height 16
click at [0, 0] on input "In Store 0" at bounding box center [0, 0] width 0 height 0
